Goal: Task Accomplishment & Management: Manage account settings

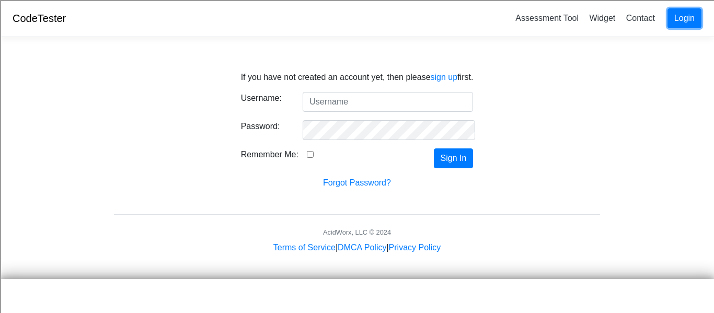
click at [691, 17] on link "Login" at bounding box center [684, 18] width 34 height 20
click at [425, 92] on input "Username:" at bounding box center [388, 102] width 170 height 20
type input "[PERSON_NAME]"
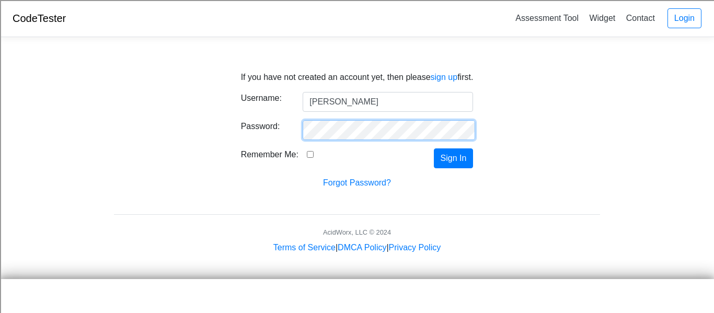
click at [434, 148] on button "Sign In" at bounding box center [454, 158] width 40 height 20
